Goal: Information Seeking & Learning: Find specific fact

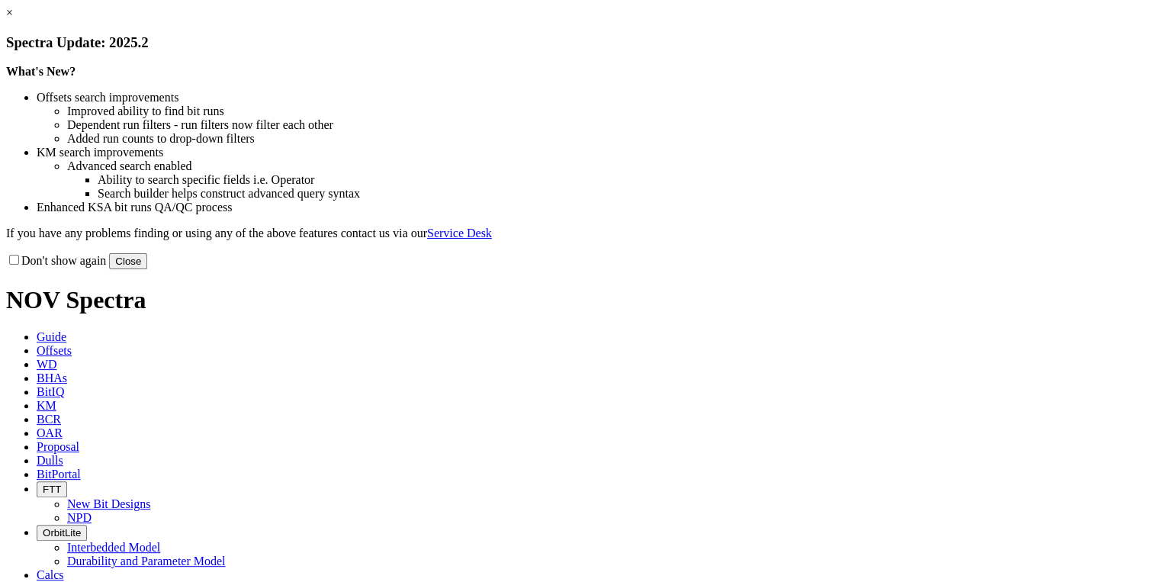
click at [147, 269] on button "Close" at bounding box center [128, 261] width 38 height 16
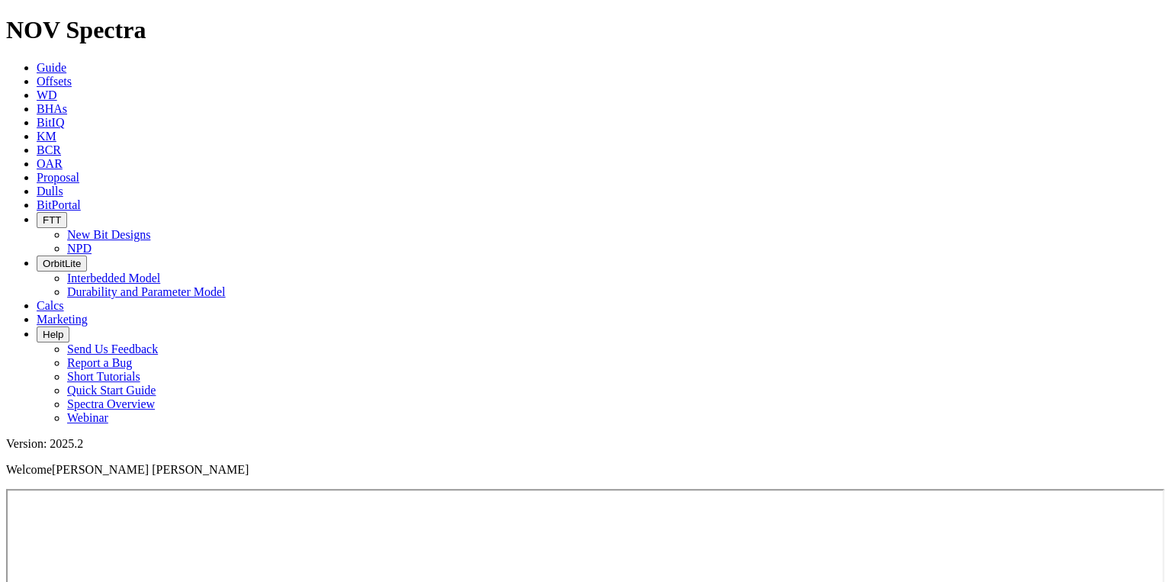
click at [72, 75] on span "Offsets" at bounding box center [54, 81] width 35 height 13
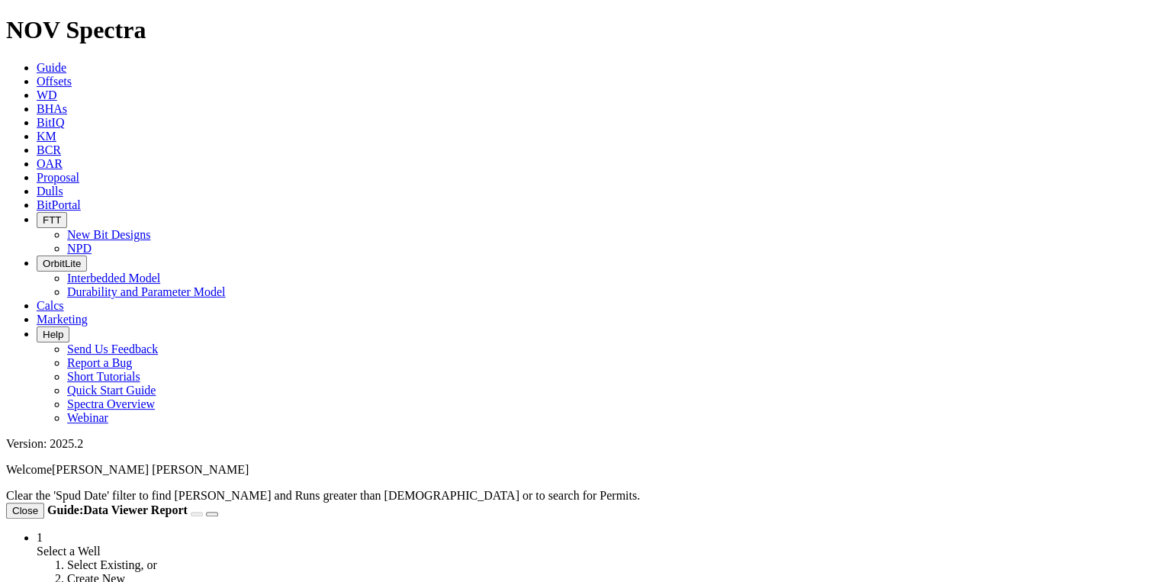
drag, startPoint x: 161, startPoint y: 32, endPoint x: 173, endPoint y: 28, distance: 12.8
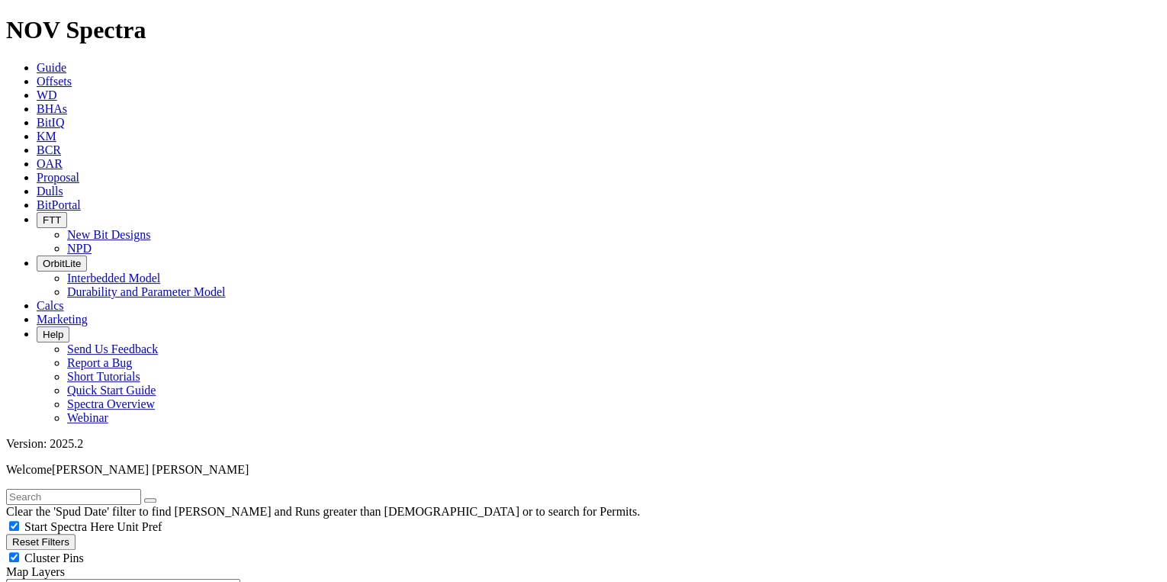
click at [141, 489] on input "text" at bounding box center [73, 497] width 135 height 16
type input "A304030"
click at [172, 498] on button "submit" at bounding box center [165, 500] width 12 height 5
click at [47, 534] on button "Reset Filters" at bounding box center [40, 542] width 69 height 16
click at [100, 489] on input "text" at bounding box center [73, 497] width 135 height 16
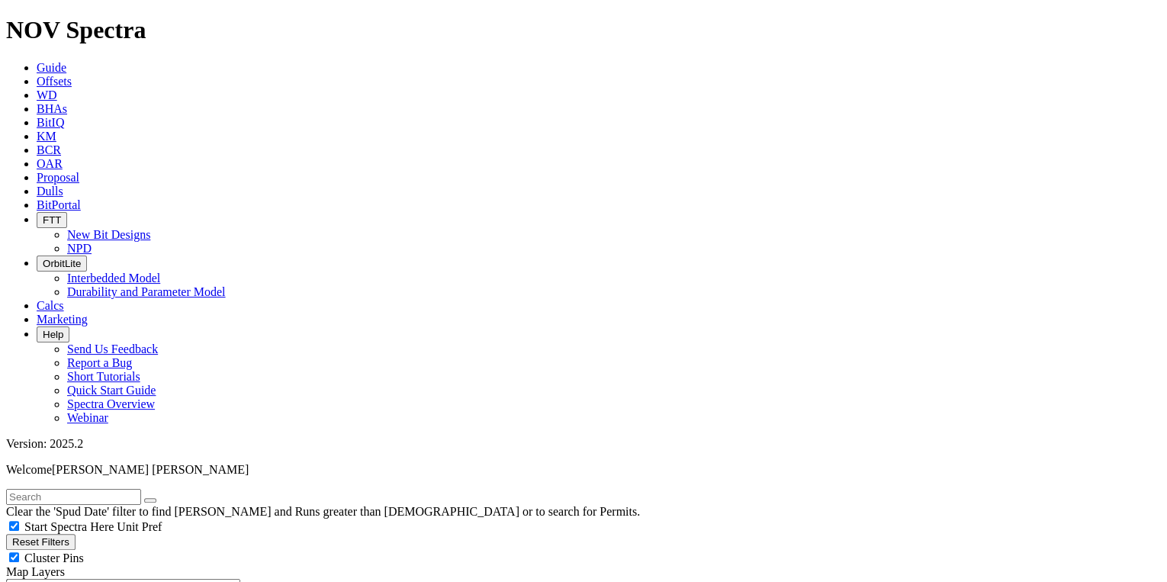
paste input "A304030"
type input "A304030"
click at [165, 500] on icon "submit" at bounding box center [165, 500] width 0 height 0
radio input "true"
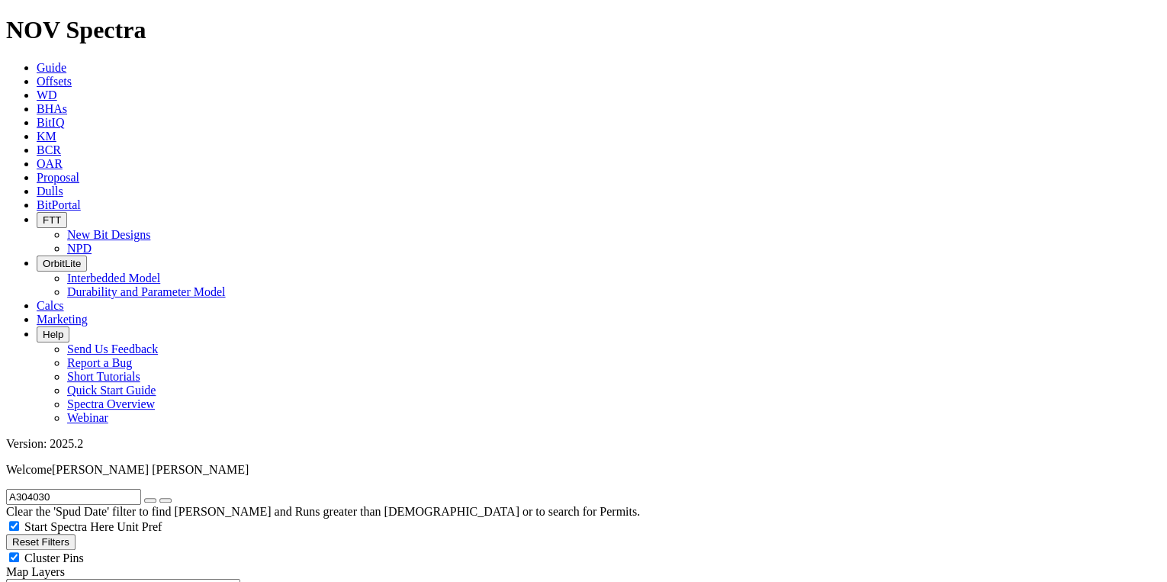
radio input "false"
checkbox input "false"
radio input "false"
radio input "true"
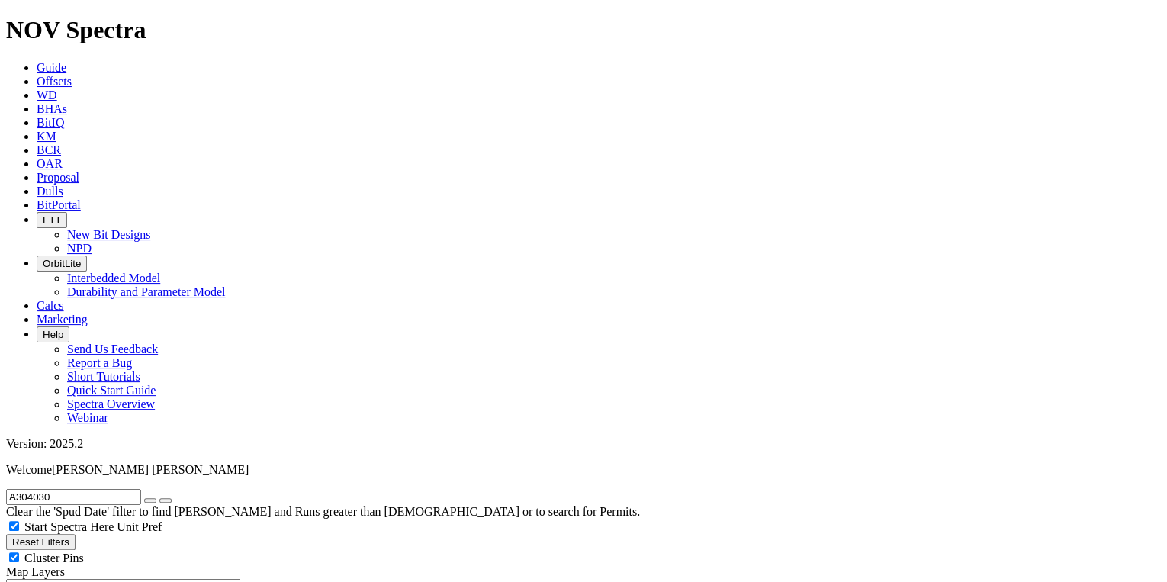
scroll to position [406, 0]
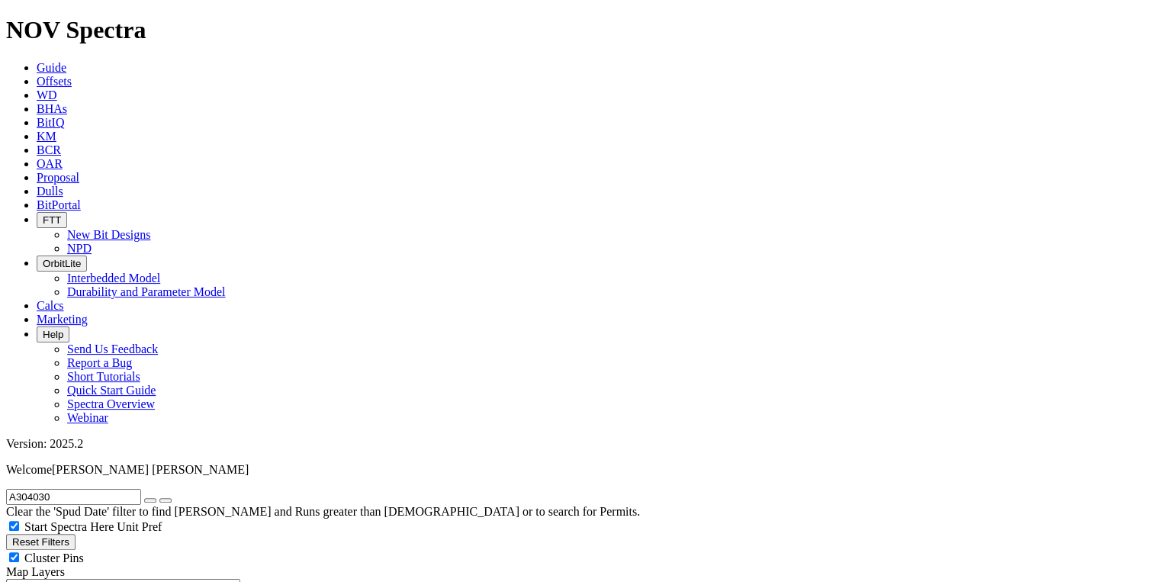
select select
click at [81, 198] on span "BitPortal" at bounding box center [59, 204] width 44 height 13
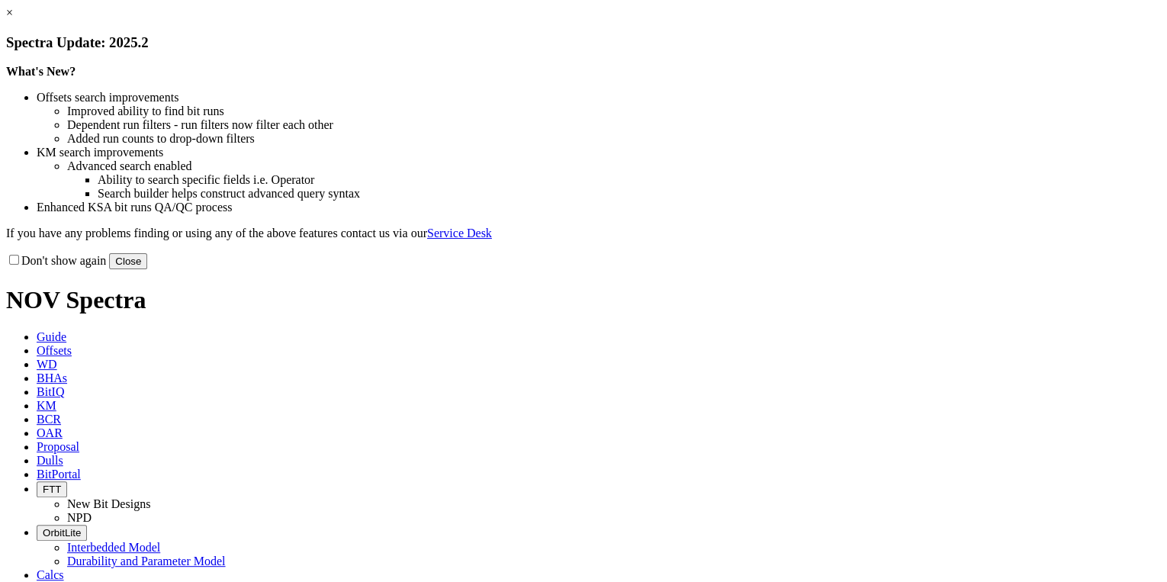
click at [13, 19] on link "×" at bounding box center [9, 12] width 7 height 13
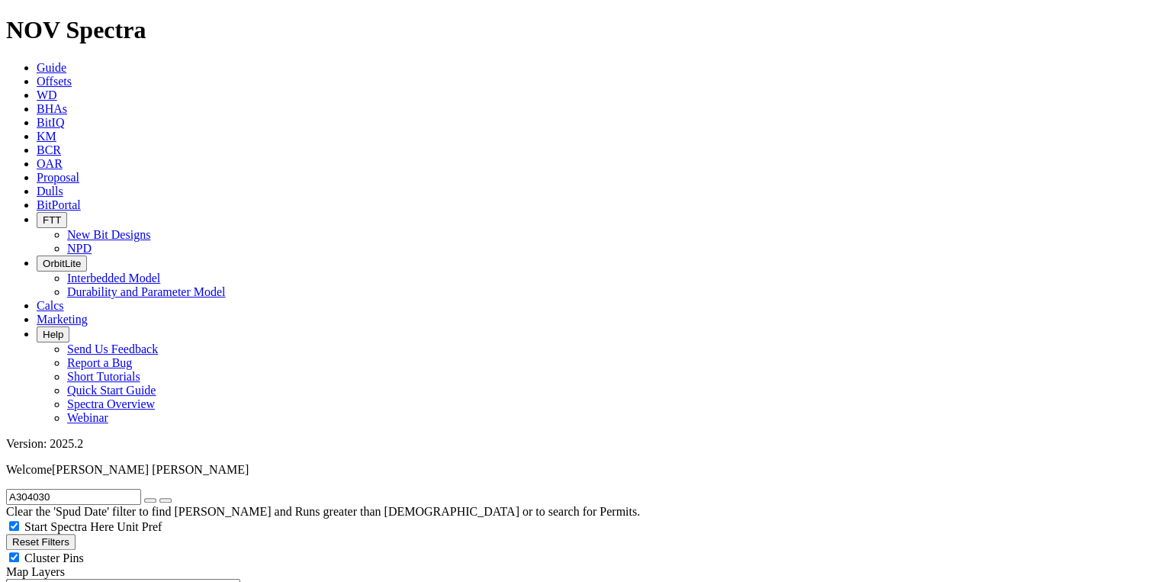
drag, startPoint x: 991, startPoint y: 398, endPoint x: 1062, endPoint y: 399, distance: 70.9
copy div "3 - 3 - - - - - - PR"
